Goal: Task Accomplishment & Management: Use online tool/utility

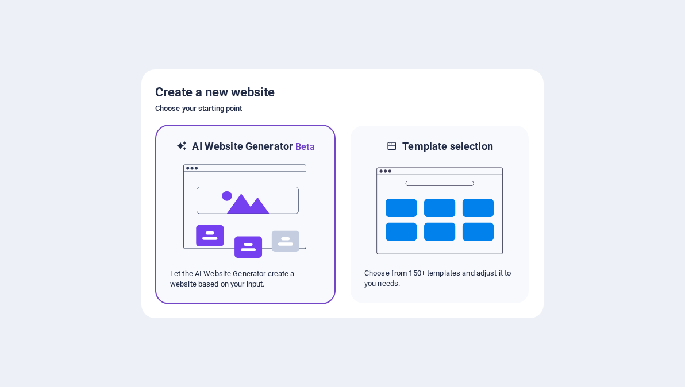
click at [215, 287] on p "Let the AI Website Generator create a website based on your input." at bounding box center [245, 279] width 151 height 21
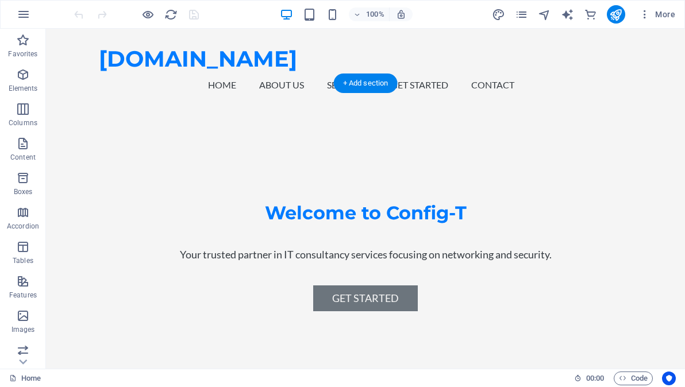
scroll to position [230, 0]
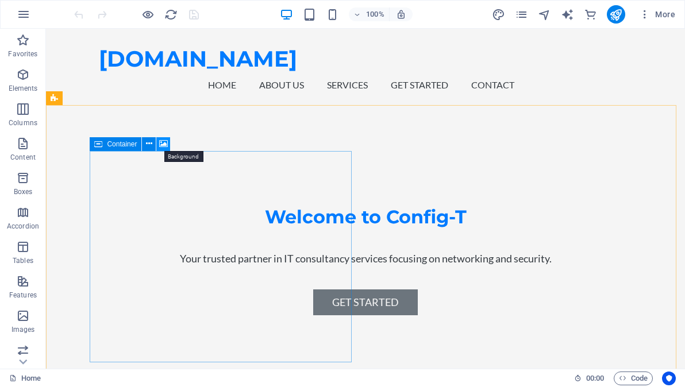
click at [163, 145] on icon at bounding box center [163, 144] width 9 height 12
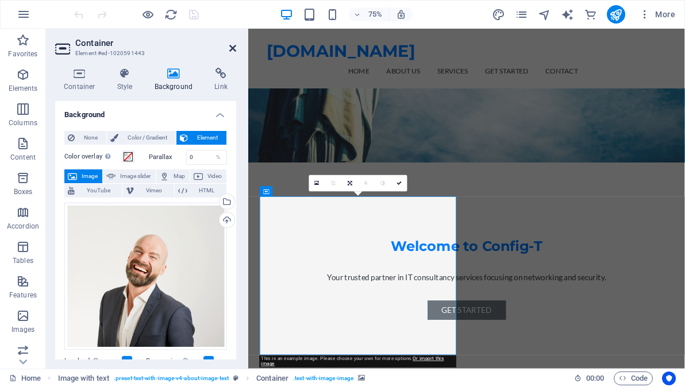
click at [231, 50] on icon at bounding box center [232, 48] width 7 height 9
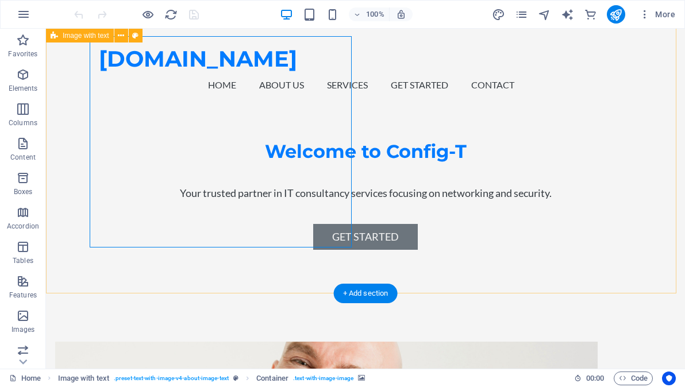
scroll to position [287, 0]
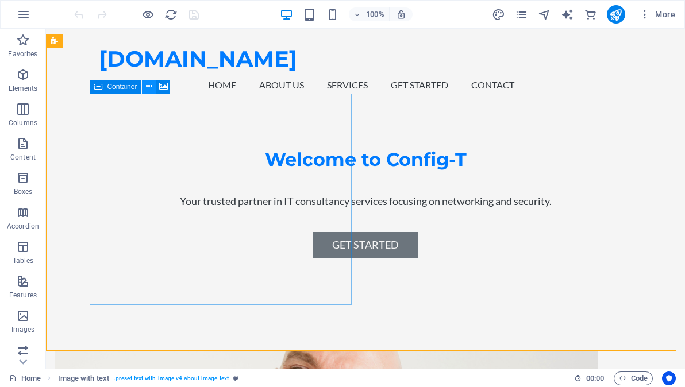
click at [149, 88] on icon at bounding box center [149, 86] width 6 height 12
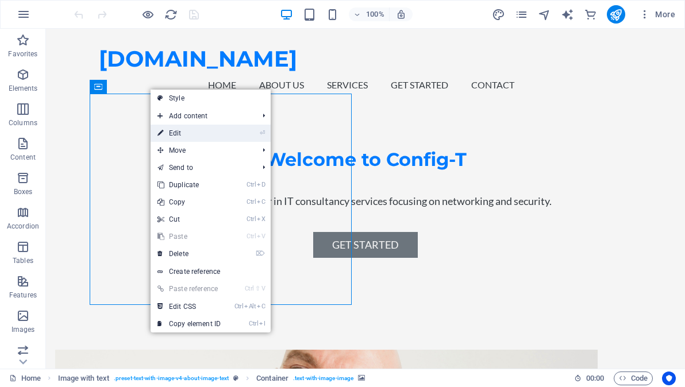
click at [186, 137] on link "⏎ Edit" at bounding box center [189, 133] width 77 height 17
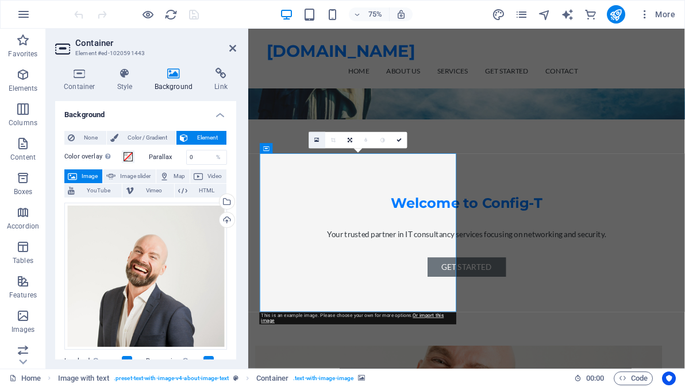
click at [315, 141] on icon at bounding box center [317, 140] width 5 height 6
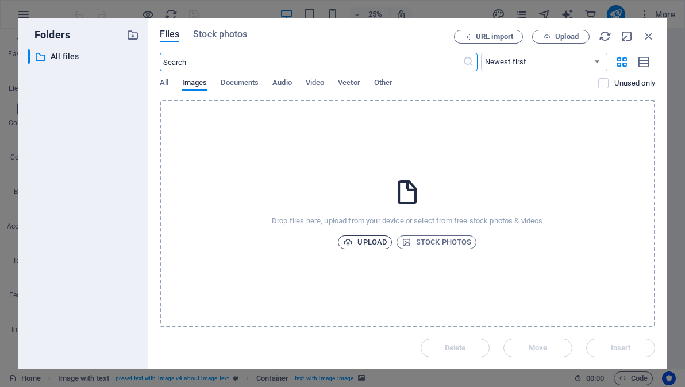
click at [371, 245] on span "Upload" at bounding box center [365, 243] width 44 height 14
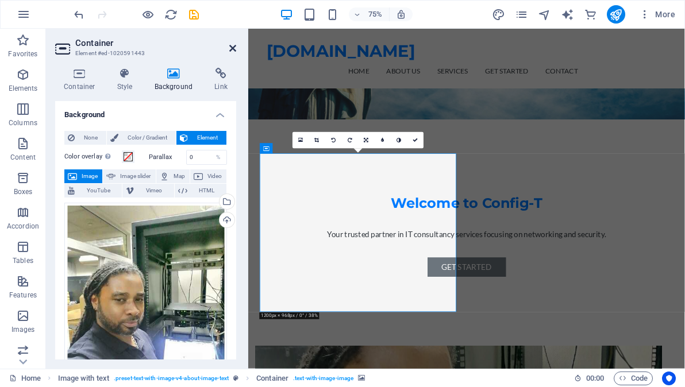
click at [233, 48] on icon at bounding box center [232, 48] width 7 height 9
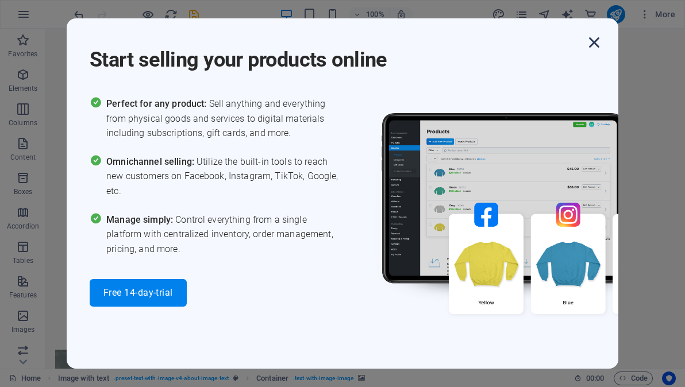
click at [595, 41] on icon "button" at bounding box center [594, 42] width 21 height 21
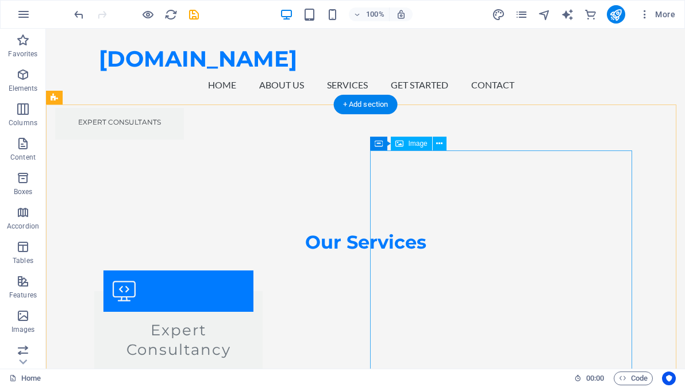
scroll to position [1321, 0]
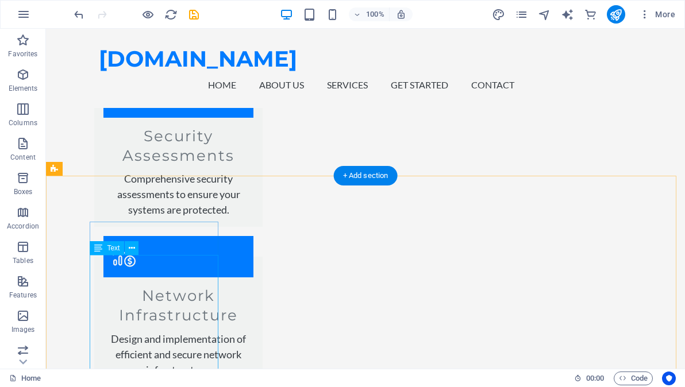
scroll to position [1686, 0]
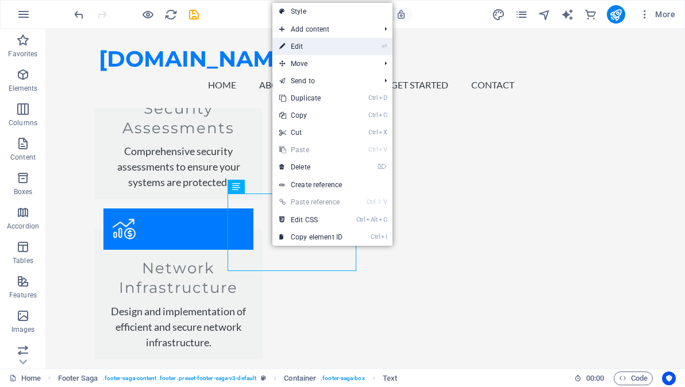
click at [316, 45] on link "⏎ Edit" at bounding box center [310, 46] width 77 height 17
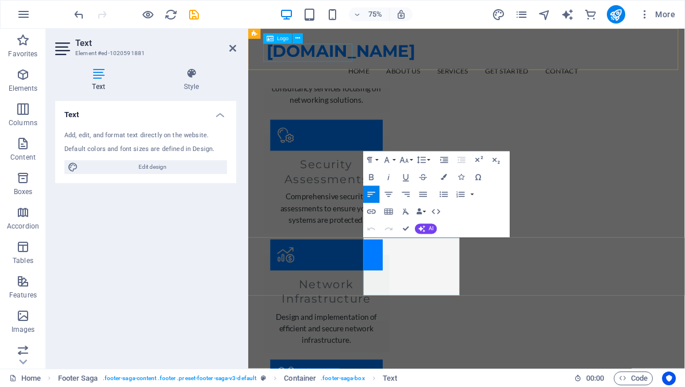
scroll to position [1674, 0]
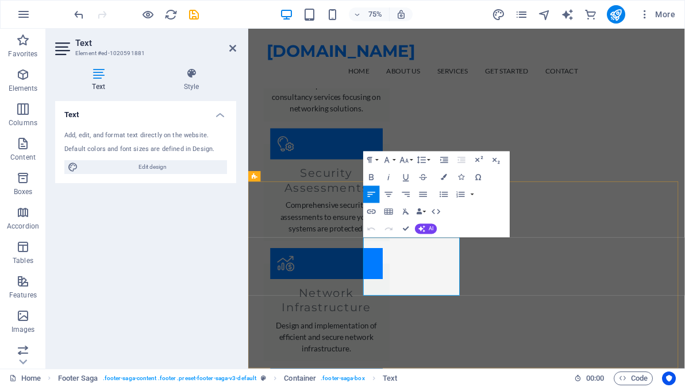
drag, startPoint x: 498, startPoint y: 323, endPoint x: 357, endPoint y: 299, distance: 142.9
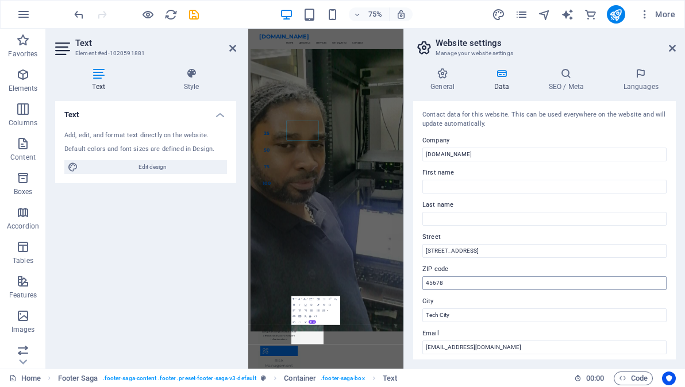
scroll to position [1584, 0]
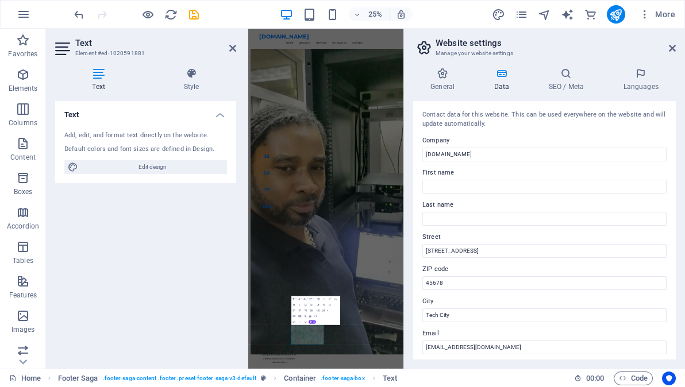
drag, startPoint x: 618, startPoint y: 1043, endPoint x: 504, endPoint y: 1040, distance: 113.2
drag, startPoint x: 457, startPoint y: 287, endPoint x: 410, endPoint y: 287, distance: 47.7
click at [410, 287] on div "General Data SEO / Meta Languages Website name config-t.sr Logo Drag files here…" at bounding box center [544, 214] width 281 height 310
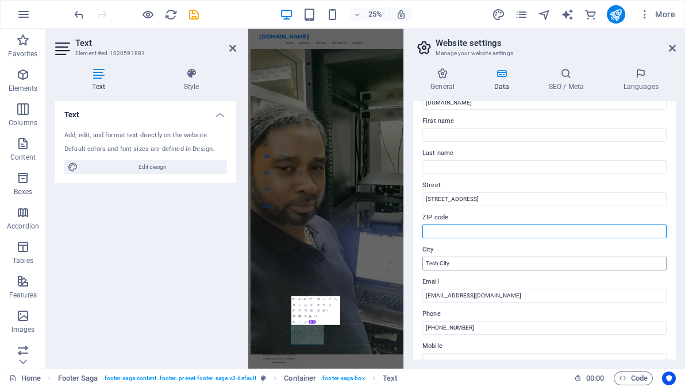
scroll to position [57, 0]
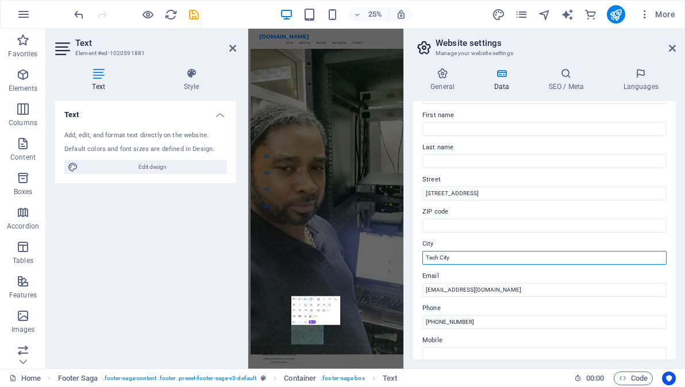
drag, startPoint x: 469, startPoint y: 255, endPoint x: 415, endPoint y: 261, distance: 53.8
click at [415, 261] on div "Contact data for this website. This can be used everywhere on the website and w…" at bounding box center [544, 230] width 263 height 259
type input "P"
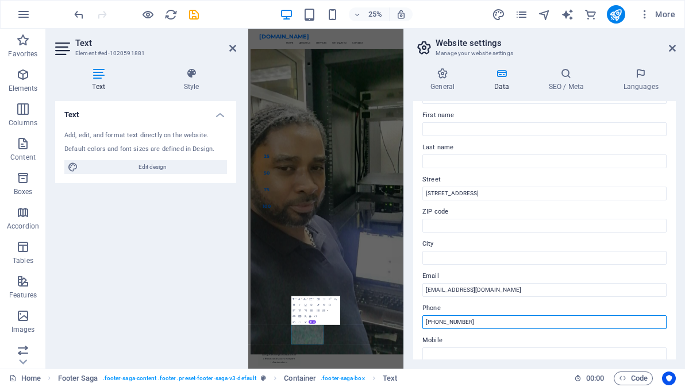
click at [472, 325] on input "+1-234-567-8901" at bounding box center [544, 322] width 244 height 14
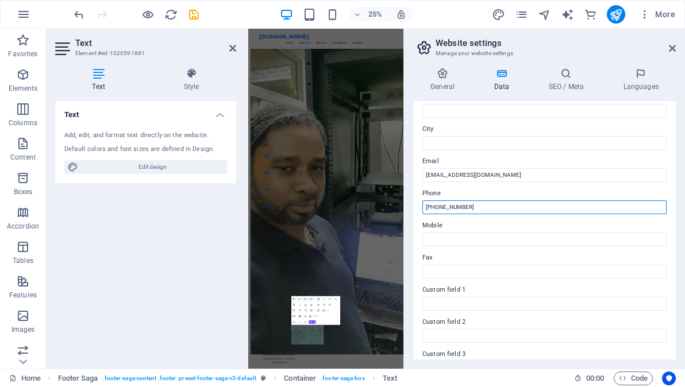
drag, startPoint x: 483, startPoint y: 203, endPoint x: 414, endPoint y: 213, distance: 69.7
click at [414, 213] on div "Contact data for this website. This can be used everywhere on the website and w…" at bounding box center [544, 230] width 263 height 259
type input "+597 8528039"
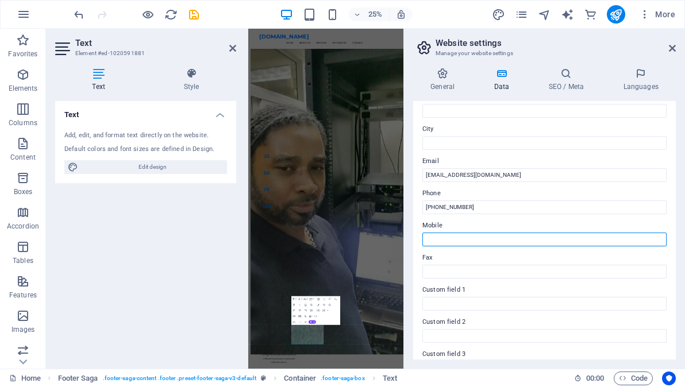
click at [444, 240] on input "Mobile" at bounding box center [544, 240] width 244 height 14
paste input "+597 8528039"
type input "+597 8528039"
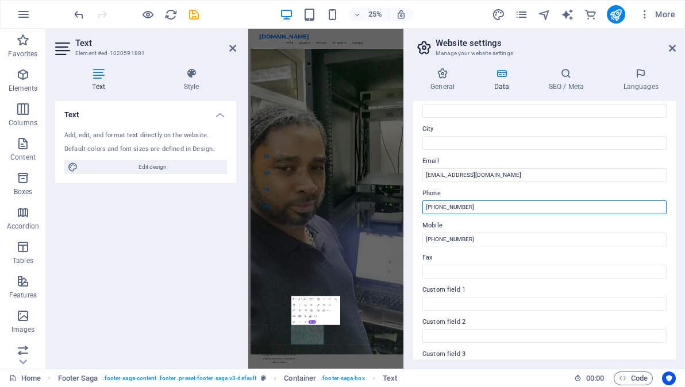
drag, startPoint x: 727, startPoint y: 237, endPoint x: 836, endPoint y: 760, distance: 534.7
type input "+"
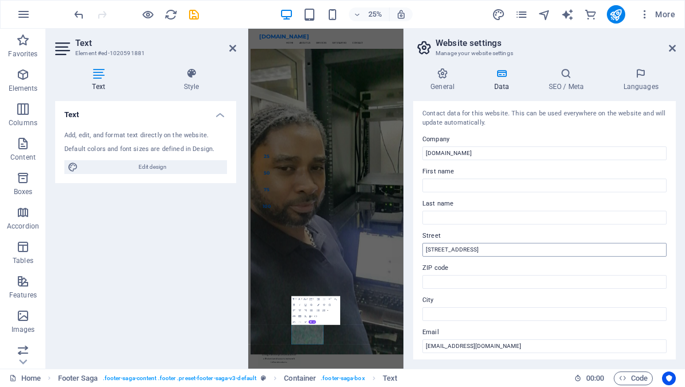
scroll to position [0, 0]
click at [671, 48] on icon at bounding box center [672, 48] width 7 height 9
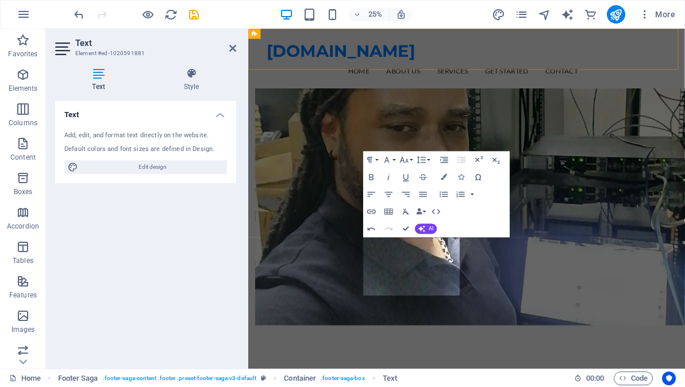
scroll to position [1674, 0]
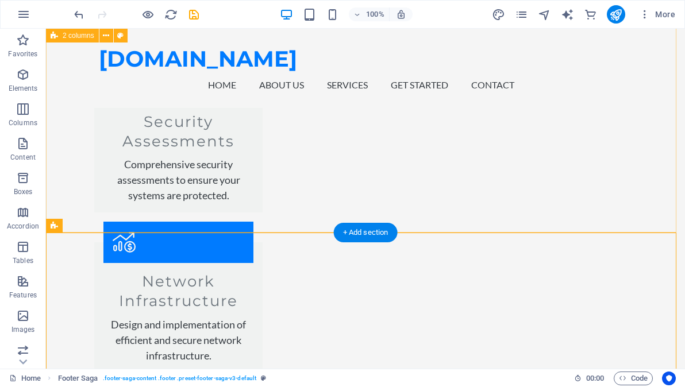
scroll to position [1686, 0]
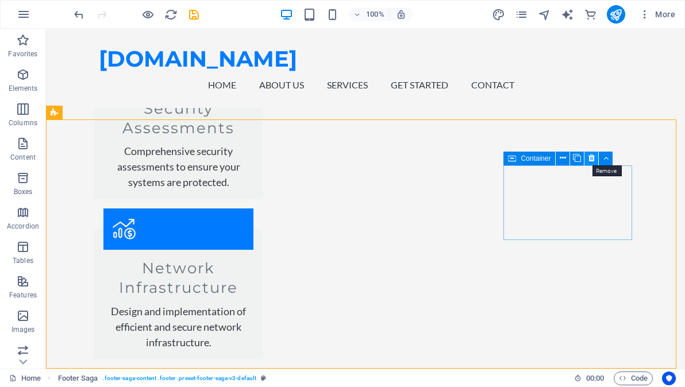
click at [594, 159] on icon at bounding box center [591, 158] width 6 height 12
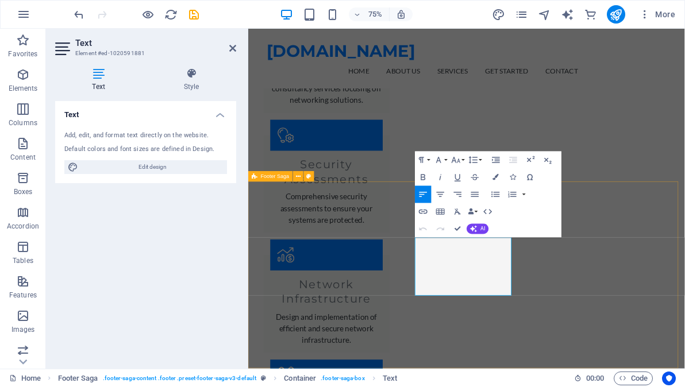
scroll to position [1674, 0]
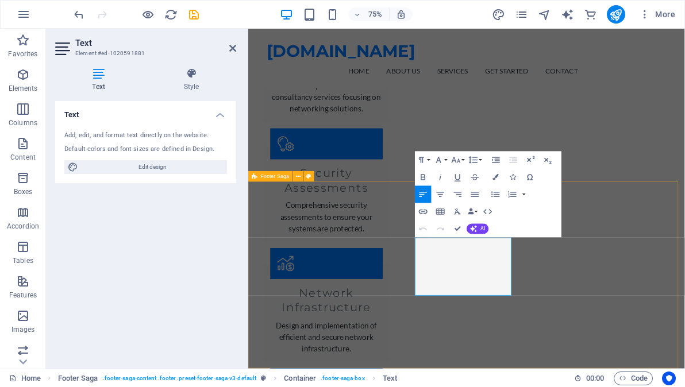
drag, startPoint x: 549, startPoint y: 322, endPoint x: 449, endPoint y: 310, distance: 101.3
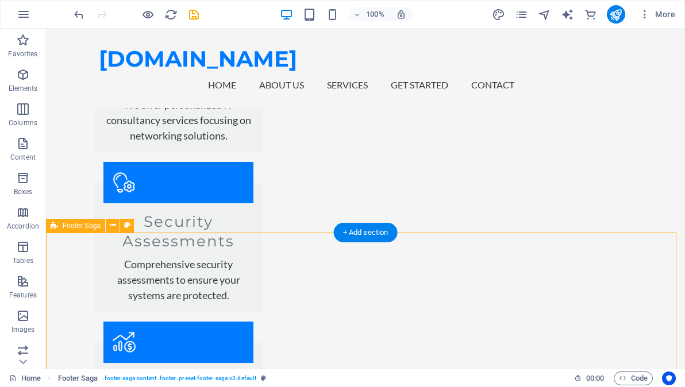
scroll to position [1686, 0]
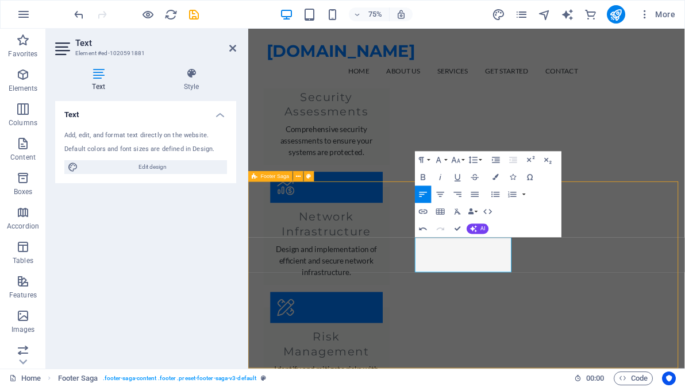
scroll to position [1572, 0]
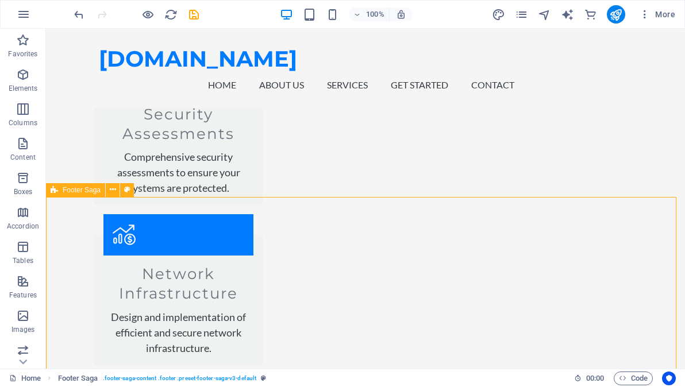
scroll to position [1686, 0]
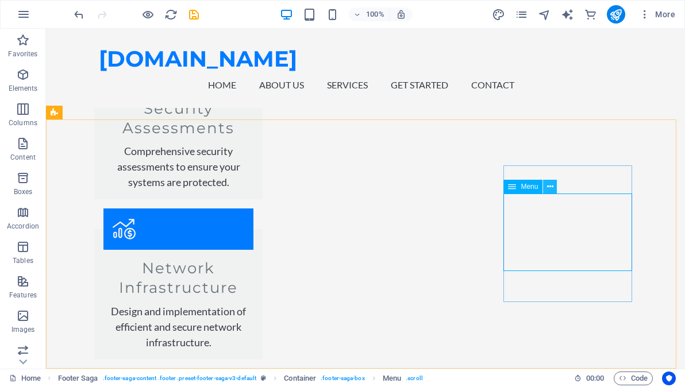
click at [550, 185] on icon at bounding box center [550, 187] width 6 height 12
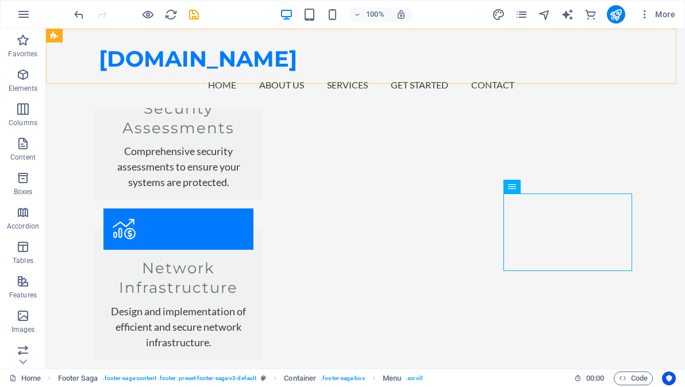
click at [608, 83] on div "config-t.sr Home About Us Services Get Started Contact Menu" at bounding box center [365, 68] width 639 height 79
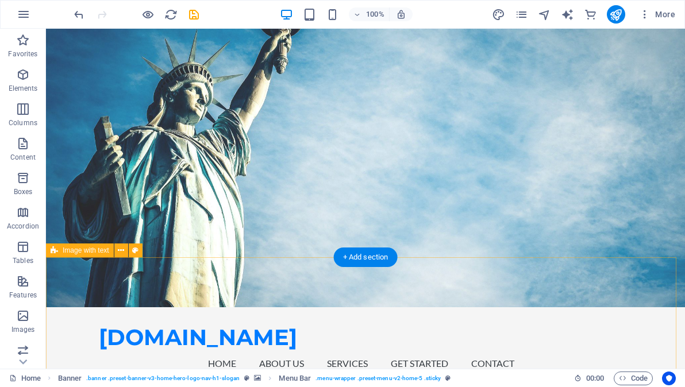
scroll to position [0, 0]
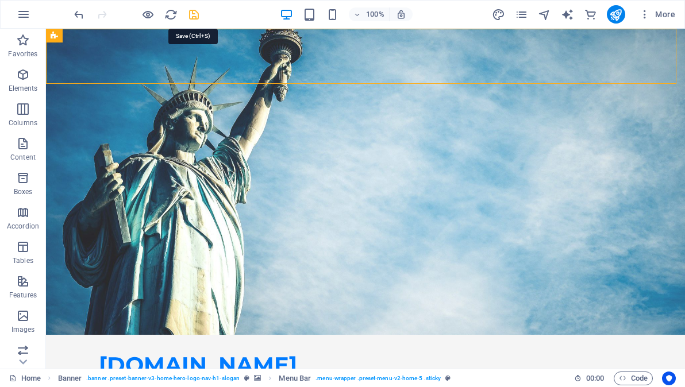
click at [195, 13] on icon "save" at bounding box center [193, 14] width 13 height 13
checkbox input "false"
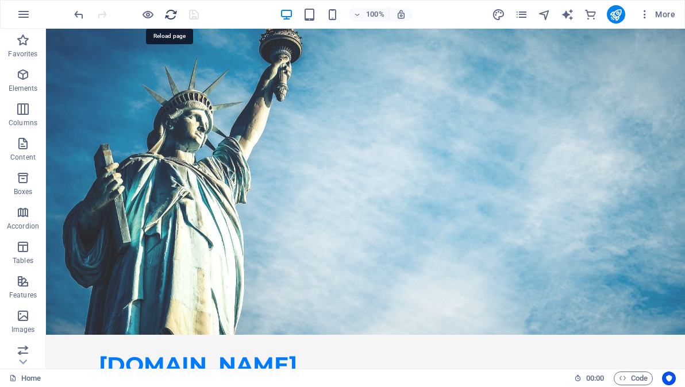
click at [169, 13] on icon "reload" at bounding box center [170, 14] width 13 height 13
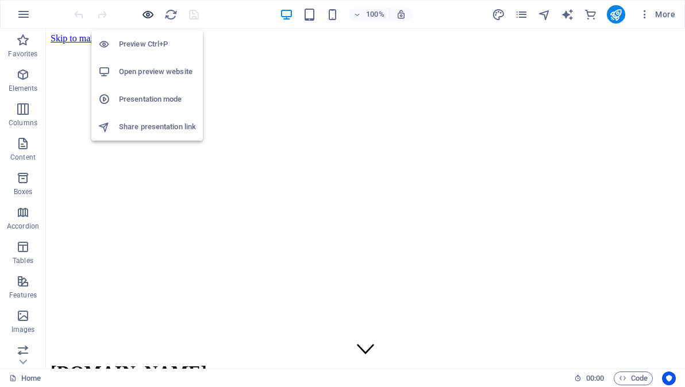
click at [146, 14] on icon "button" at bounding box center [147, 14] width 13 height 13
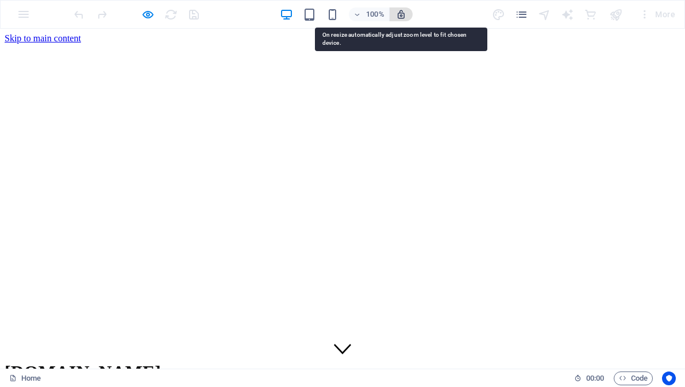
click at [401, 15] on icon "button" at bounding box center [401, 14] width 10 height 10
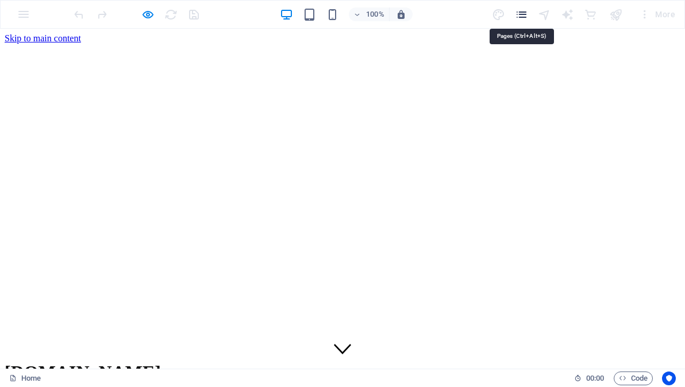
click at [520, 14] on icon "pages" at bounding box center [521, 14] width 13 height 13
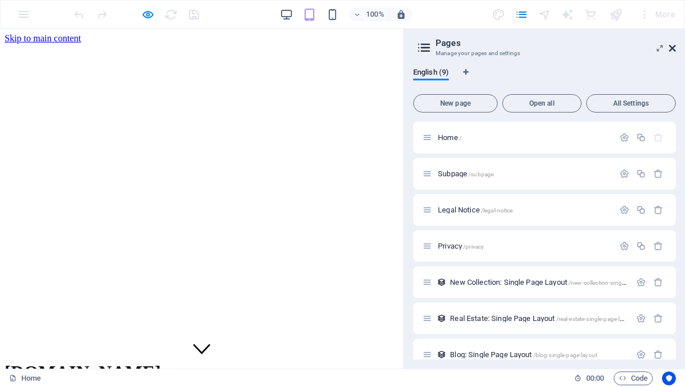
click at [669, 46] on icon at bounding box center [672, 48] width 7 height 9
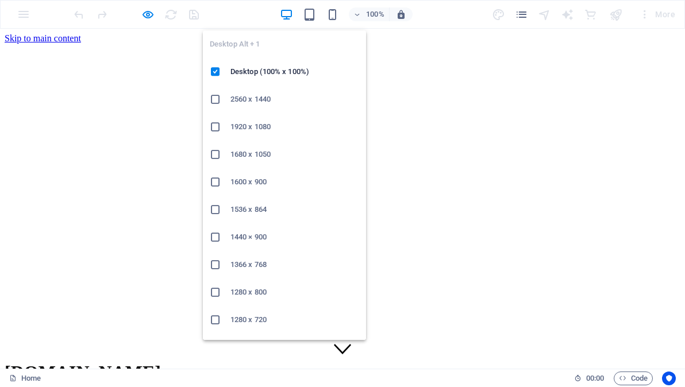
click at [214, 102] on icon at bounding box center [215, 99] width 11 height 11
click at [217, 72] on icon at bounding box center [215, 71] width 11 height 11
click at [287, 13] on icon "button" at bounding box center [286, 14] width 13 height 13
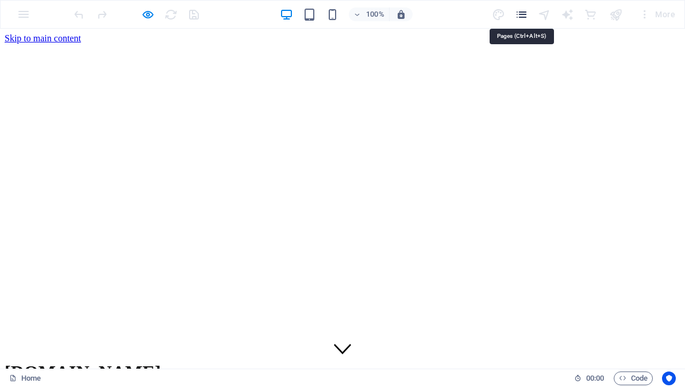
click at [519, 14] on icon "pages" at bounding box center [521, 14] width 13 height 13
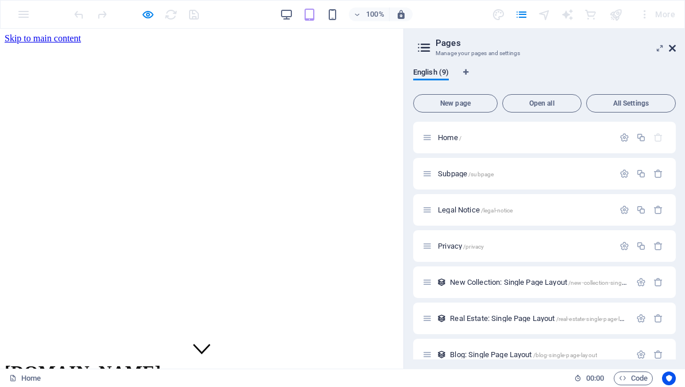
click at [672, 48] on icon at bounding box center [672, 48] width 7 height 9
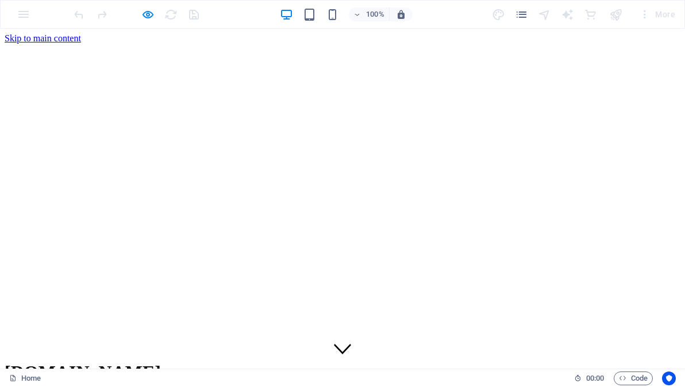
click at [219, 9] on div "100% More" at bounding box center [376, 14] width 608 height 18
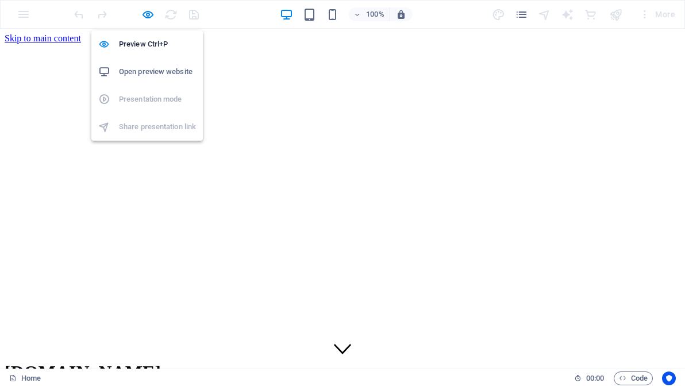
click at [145, 71] on h6 "Open preview website" at bounding box center [157, 72] width 77 height 14
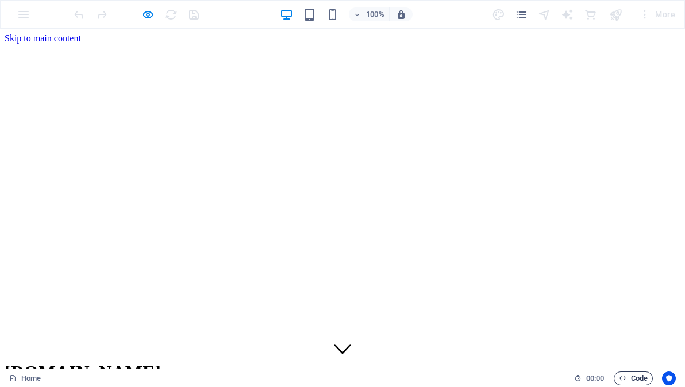
click at [635, 379] on span "Code" at bounding box center [633, 379] width 29 height 14
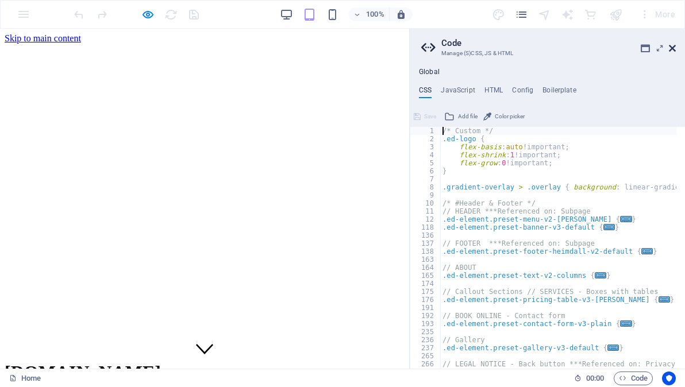
click at [673, 48] on icon at bounding box center [672, 48] width 7 height 9
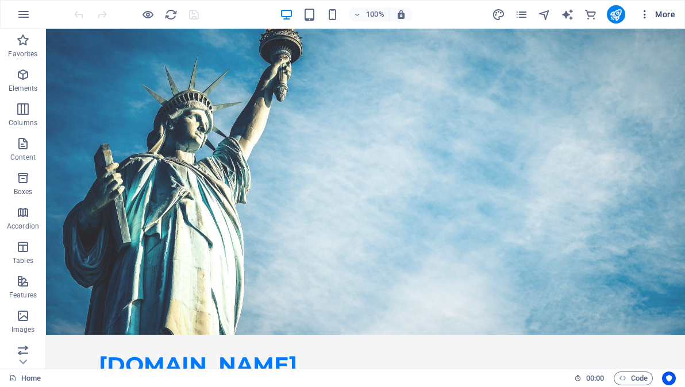
click at [662, 13] on span "More" at bounding box center [657, 14] width 36 height 11
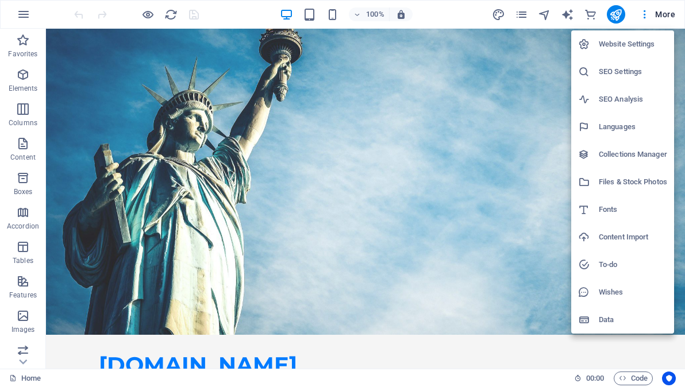
click at [438, 5] on div at bounding box center [342, 193] width 685 height 387
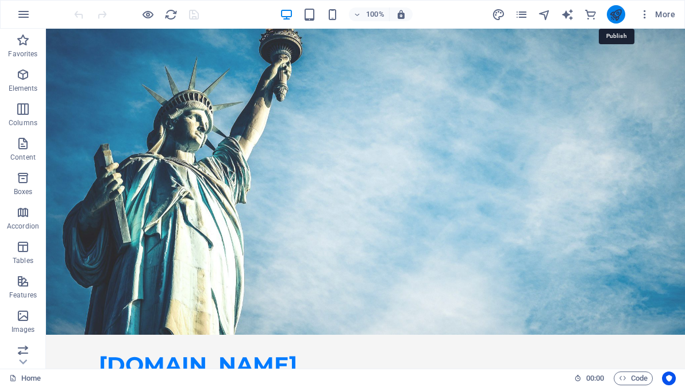
click at [615, 15] on icon "publish" at bounding box center [615, 14] width 13 height 13
